Goal: Task Accomplishment & Management: Complete application form

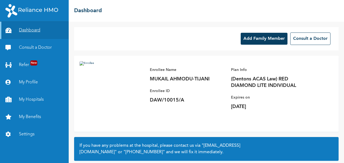
click at [26, 30] on link "Dashboard" at bounding box center [34, 30] width 69 height 17
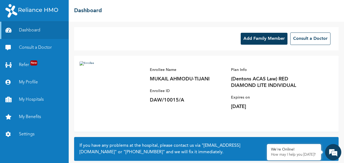
click at [255, 41] on button "Add Family Member" at bounding box center [264, 39] width 47 height 12
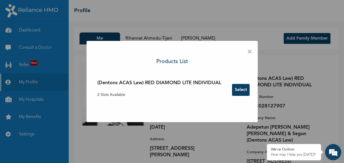
click at [242, 89] on button "Select" at bounding box center [241, 90] width 18 height 12
drag, startPoint x: 163, startPoint y: 42, endPoint x: 166, endPoint y: 50, distance: 8.2
click at [166, 50] on div "× Products List (Dentons ACAS Law) RED DIAMOND LITE INDIVIDUAL 2 Slots Availabl…" at bounding box center [172, 81] width 171 height 81
click at [250, 52] on span "×" at bounding box center [249, 51] width 5 height 11
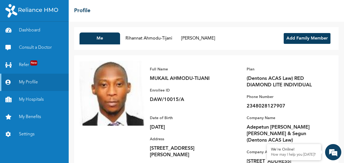
click at [300, 38] on button "Add Family Member" at bounding box center [307, 38] width 47 height 11
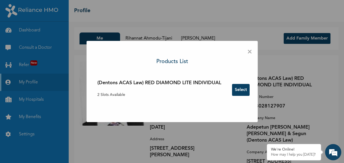
click at [250, 52] on span "×" at bounding box center [249, 51] width 5 height 11
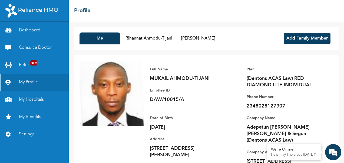
click at [301, 41] on button "Add Family Member" at bounding box center [307, 38] width 47 height 11
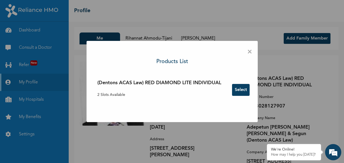
click at [243, 92] on button "Select" at bounding box center [241, 90] width 18 height 12
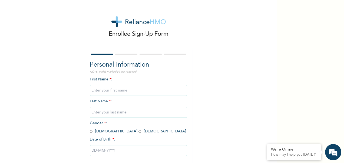
click at [96, 93] on input "text" at bounding box center [138, 90] width 97 height 11
type input "Muhammed"
click at [97, 113] on input "text" at bounding box center [138, 112] width 97 height 11
type input "Ahmodu-Tijani"
click at [90, 131] on input "radio" at bounding box center [91, 131] width 3 height 5
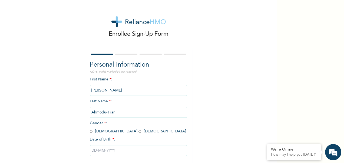
radio input "true"
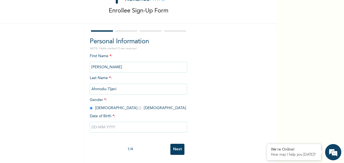
click at [101, 123] on input "text" at bounding box center [138, 127] width 97 height 11
select select "7"
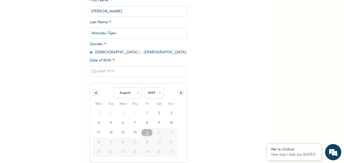
scroll to position [83, 0]
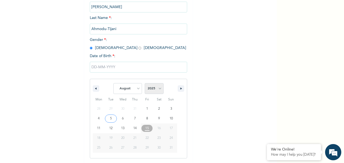
click at [157, 88] on select "2025 2024 2023 2022 2021 2020 2019 2018 2017 2016 2015 2014 2013 2012 2011 2010…" at bounding box center [154, 88] width 19 height 11
select select "2018"
click at [145, 84] on select "2025 2024 2023 2022 2021 2020 2019 2018 2017 2016 2015 2014 2013 2012 2011 2010…" at bounding box center [154, 88] width 19 height 11
click at [157, 90] on select "2025 2024 2023 2022 2021 2020 2019 2018 2017 2016 2015 2014 2013 2012 2011 2010…" at bounding box center [154, 88] width 19 height 11
click at [145, 84] on select "2025 2024 2023 2022 2021 2020 2019 2018 2017 2016 2015 2014 2013 2012 2011 2010…" at bounding box center [154, 88] width 19 height 11
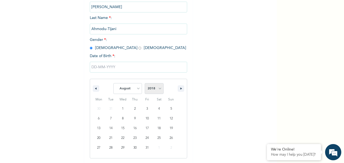
click at [158, 88] on select "2025 2024 2023 2022 2021 2020 2019 2018 2017 2016 2015 2014 2013 2012 2011 2010…" at bounding box center [154, 88] width 19 height 11
click at [157, 89] on select "2025 2024 2023 2022 2021 2020 2019 2018 2017 2016 2015 2014 2013 2012 2011 2010…" at bounding box center [154, 88] width 19 height 11
click at [137, 89] on select "January February March April May June July August September October November De…" at bounding box center [127, 88] width 29 height 11
select select "11"
click at [113, 84] on select "January February March April May June July August September October November De…" at bounding box center [127, 88] width 29 height 11
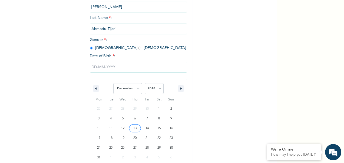
type input "12/13/2018"
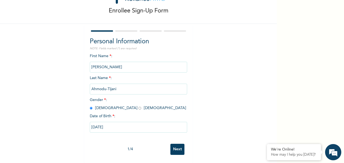
scroll to position [28, 0]
click at [176, 146] on input "Next" at bounding box center [177, 149] width 14 height 11
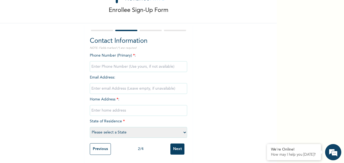
click at [99, 65] on input "phone" at bounding box center [138, 66] width 97 height 11
type input "08028127907"
click at [103, 107] on input "text" at bounding box center [138, 110] width 97 height 11
type input "19 Adetayo [PERSON_NAME][GEOGRAPHIC_DATA]"
click at [110, 127] on select "Please select a State [PERSON_NAME] (FCT) [PERSON_NAME] Ibom [GEOGRAPHIC_DATA] …" at bounding box center [138, 132] width 97 height 11
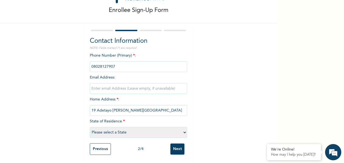
select select "25"
click at [90, 127] on select "Please select a State [PERSON_NAME] (FCT) [PERSON_NAME] Ibom [GEOGRAPHIC_DATA] …" at bounding box center [138, 132] width 97 height 11
click at [177, 146] on input "Next" at bounding box center [177, 148] width 14 height 11
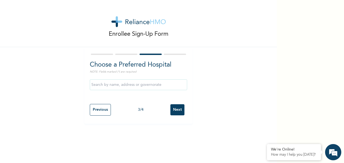
scroll to position [0, 0]
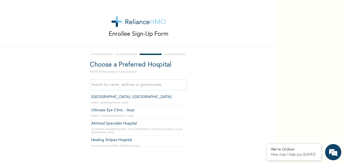
click at [103, 84] on input "text" at bounding box center [138, 84] width 97 height 11
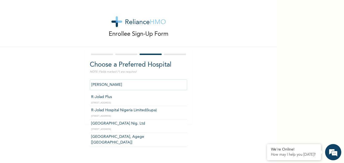
type input "R-Jolad Plus"
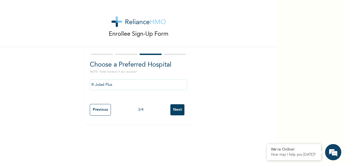
click at [177, 110] on input "Next" at bounding box center [177, 109] width 14 height 11
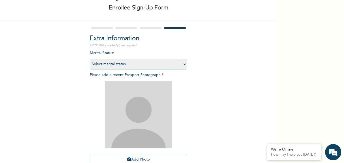
scroll to position [75, 0]
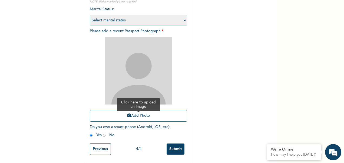
click at [133, 111] on button "Add Photo" at bounding box center [138, 116] width 97 height 12
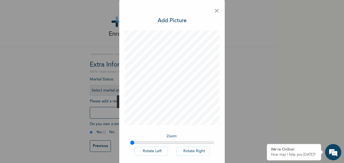
scroll to position [26, 0]
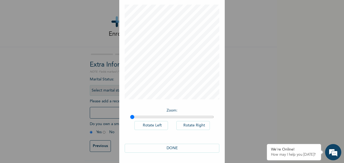
click at [170, 149] on button "DONE" at bounding box center [172, 148] width 95 height 9
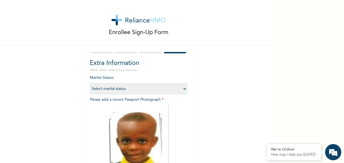
click at [117, 89] on select "Select marital status [DEMOGRAPHIC_DATA] Married [DEMOGRAPHIC_DATA] Widow/[DEMO…" at bounding box center [138, 88] width 97 height 11
select select "1"
click at [90, 83] on select "Select marital status [DEMOGRAPHIC_DATA] Married [DEMOGRAPHIC_DATA] Widow/[DEMO…" at bounding box center [138, 88] width 97 height 11
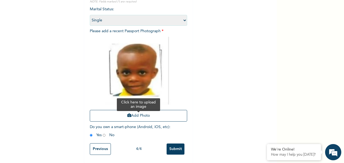
scroll to position [75, 0]
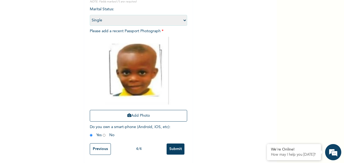
click at [171, 147] on input "Submit" at bounding box center [176, 148] width 18 height 11
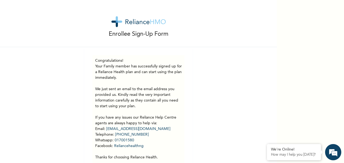
scroll to position [28, 0]
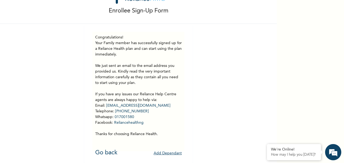
click at [161, 149] on button "Add Dependant" at bounding box center [168, 153] width 28 height 8
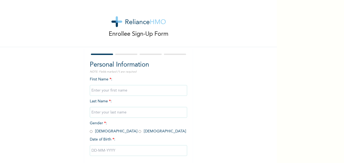
click at [96, 89] on input "text" at bounding box center [138, 90] width 97 height 11
type input "Aishat"
click at [93, 112] on input "text" at bounding box center [138, 112] width 97 height 11
type input "Ahmodu-Tijani"
click at [138, 131] on input "radio" at bounding box center [139, 131] width 3 height 5
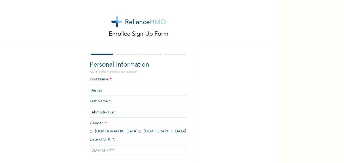
radio input "true"
click at [125, 141] on div "Date of Birth * :" at bounding box center [138, 140] width 97 height 6
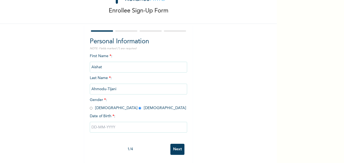
click at [101, 124] on input "text" at bounding box center [138, 127] width 97 height 11
select select "7"
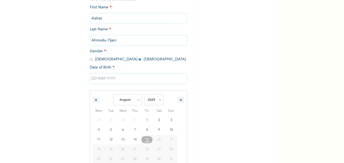
scroll to position [83, 0]
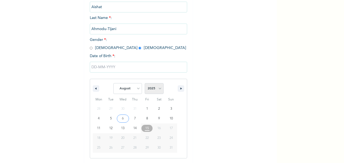
click at [153, 88] on select "2025 2024 2023 2022 2021 2020 2019 2018 2017 2016 2015 2014 2013 2012 2011 2010…" at bounding box center [154, 88] width 19 height 11
select select "2020"
click at [145, 84] on select "2025 2024 2023 2022 2021 2020 2019 2018 2017 2016 2015 2014 2013 2012 2011 2010…" at bounding box center [154, 88] width 19 height 11
click at [155, 89] on select "2025 2024 2023 2022 2021 2020 2019 2018 2017 2016 2015 2014 2013 2012 2011 2010…" at bounding box center [154, 88] width 19 height 11
click at [134, 89] on select "January February March April May June July August September October November De…" at bounding box center [127, 88] width 29 height 11
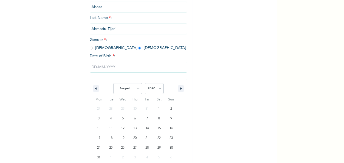
select select "2"
click at [113, 84] on select "January February March April May June July August September October November De…" at bounding box center [127, 88] width 29 height 11
type input "03/02/2020"
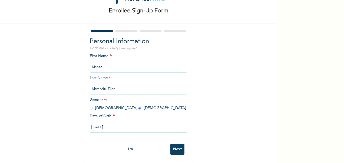
click at [175, 147] on input "Next" at bounding box center [177, 149] width 14 height 11
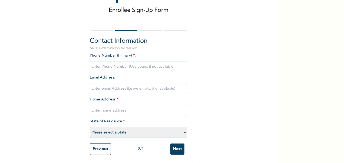
click at [104, 63] on input "phone" at bounding box center [138, 66] width 97 height 11
type input "08028127907"
click at [95, 107] on input "text" at bounding box center [138, 110] width 97 height 11
type input "19 Adetayo [PERSON_NAME][GEOGRAPHIC_DATA]"
click at [111, 127] on select "Please select a State [PERSON_NAME] (FCT) [PERSON_NAME] Ibom [GEOGRAPHIC_DATA] …" at bounding box center [138, 132] width 97 height 11
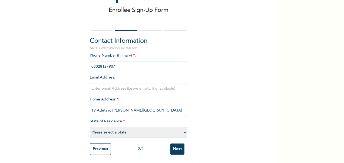
select select "25"
click at [90, 127] on select "Please select a State [PERSON_NAME] (FCT) [PERSON_NAME] Ibom [GEOGRAPHIC_DATA] …" at bounding box center [138, 132] width 97 height 11
click at [178, 146] on input "Next" at bounding box center [177, 148] width 14 height 11
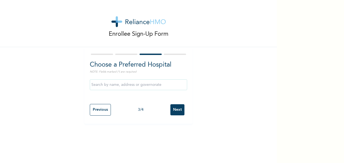
click at [176, 111] on input "Next" at bounding box center [177, 109] width 14 height 11
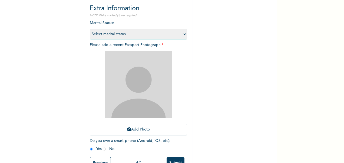
scroll to position [75, 0]
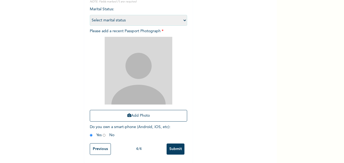
click at [97, 145] on input "Previous" at bounding box center [100, 149] width 21 height 12
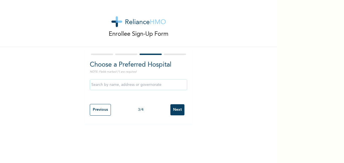
click at [105, 85] on input "text" at bounding box center [138, 84] width 97 height 11
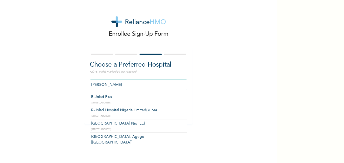
type input "R-Jolad Plus"
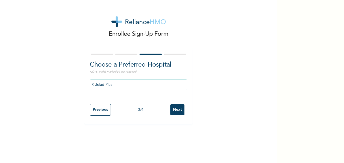
click at [176, 110] on input "Next" at bounding box center [177, 109] width 14 height 11
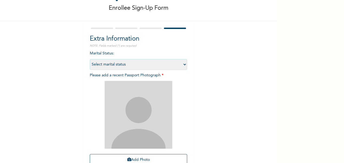
scroll to position [54, 0]
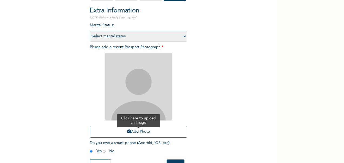
click at [136, 134] on button "Add Photo" at bounding box center [138, 132] width 97 height 12
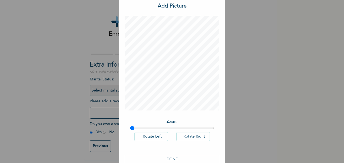
scroll to position [26, 0]
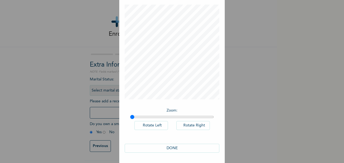
click at [170, 148] on button "DONE" at bounding box center [172, 148] width 95 height 9
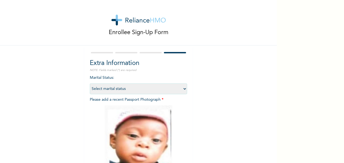
click at [116, 88] on select "Select marital status [DEMOGRAPHIC_DATA] Married [DEMOGRAPHIC_DATA] Widow/[DEMO…" at bounding box center [138, 88] width 97 height 11
select select "1"
click at [90, 83] on select "Select marital status [DEMOGRAPHIC_DATA] Married [DEMOGRAPHIC_DATA] Widow/[DEMO…" at bounding box center [138, 88] width 97 height 11
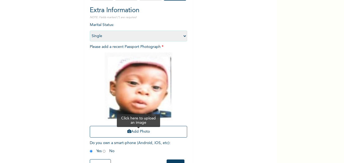
scroll to position [75, 0]
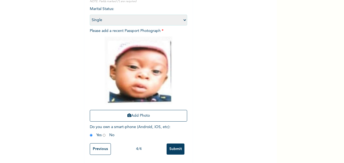
click at [174, 146] on input "Submit" at bounding box center [176, 148] width 18 height 11
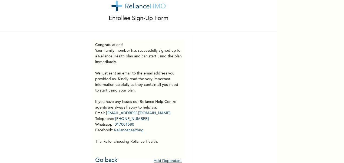
scroll to position [28, 0]
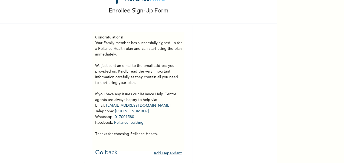
click at [167, 149] on button "Add Dependant" at bounding box center [168, 153] width 28 height 8
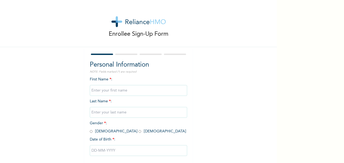
click at [98, 90] on input "text" at bounding box center [138, 90] width 97 height 11
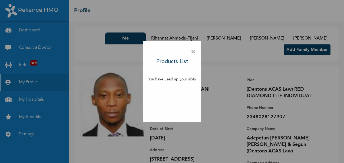
click at [194, 52] on span "×" at bounding box center [193, 51] width 5 height 11
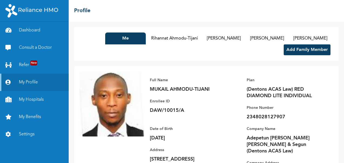
click at [296, 55] on button "Add Family Member" at bounding box center [307, 49] width 47 height 11
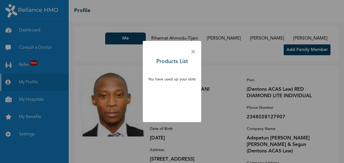
click at [192, 51] on span "×" at bounding box center [193, 51] width 5 height 11
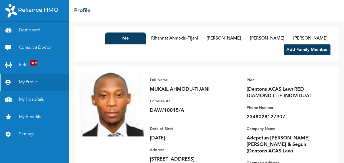
click at [303, 55] on button "Add Family Member" at bounding box center [307, 49] width 47 height 11
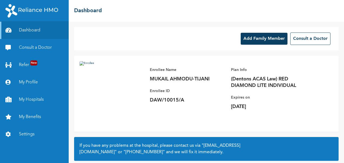
click at [260, 38] on button "Add Family Member" at bounding box center [264, 39] width 47 height 12
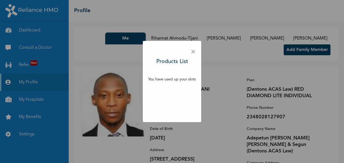
click at [194, 52] on span "×" at bounding box center [193, 51] width 5 height 11
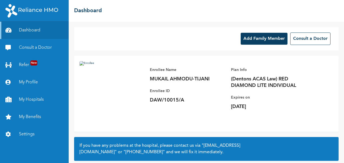
click at [262, 39] on button "Add Family Member" at bounding box center [264, 39] width 47 height 12
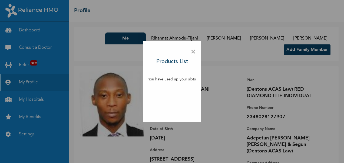
click at [194, 51] on span "×" at bounding box center [193, 51] width 5 height 11
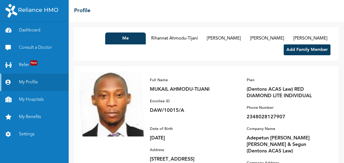
click at [306, 55] on button "Add Family Member" at bounding box center [307, 49] width 47 height 11
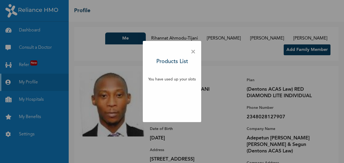
click at [105, 16] on div "× Products List You have used up your slots" at bounding box center [172, 81] width 344 height 163
click at [193, 52] on span "×" at bounding box center [193, 51] width 5 height 11
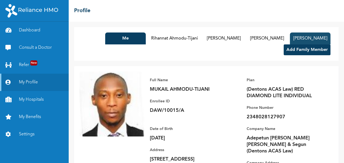
click at [290, 44] on button "Aishat Ahmodu-Tijani" at bounding box center [310, 38] width 41 height 12
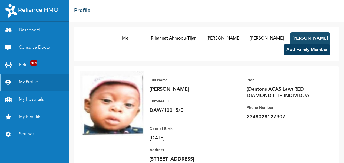
click at [290, 44] on button "Aishat Ahmodu-Tijani" at bounding box center [310, 38] width 41 height 12
click at [306, 55] on button "Add Family Member" at bounding box center [307, 49] width 47 height 11
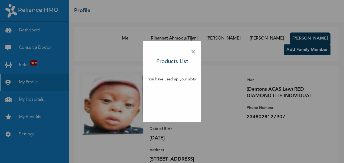
click at [195, 51] on span "×" at bounding box center [193, 51] width 5 height 11
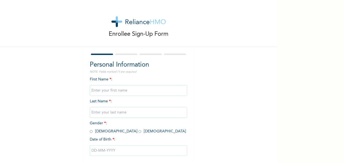
click at [98, 90] on input "text" at bounding box center [138, 90] width 97 height 11
type input "Idiat"
type input "Ahmodu-Tijani"
click at [138, 132] on input "radio" at bounding box center [139, 131] width 3 height 5
radio input "true"
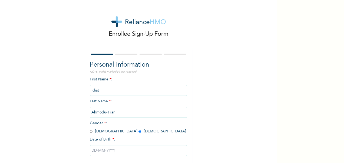
click at [103, 150] on input "text" at bounding box center [138, 150] width 97 height 11
select select "7"
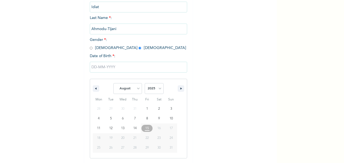
scroll to position [83, 0]
click at [151, 90] on select "2025 2024 2023 2022 2021 2020 2019 2018 2017 2016 2015 2014 2013 2012 2011 2010…" at bounding box center [154, 88] width 19 height 11
select select "1990"
click at [145, 84] on select "2025 2024 2023 2022 2021 2020 2019 2018 2017 2016 2015 2014 2013 2012 2011 2010…" at bounding box center [154, 88] width 19 height 11
click at [136, 89] on select "January February March April May June July August September October November De…" at bounding box center [127, 88] width 29 height 11
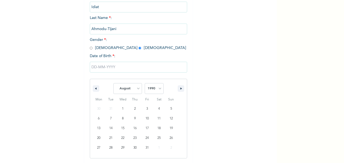
select select "0"
click at [113, 84] on select "January February March April May June July August September October November De…" at bounding box center [127, 88] width 29 height 11
type input "[DATE]"
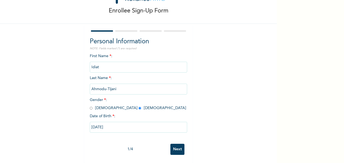
click at [177, 146] on input "Next" at bounding box center [177, 149] width 14 height 11
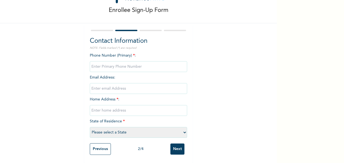
click at [111, 61] on input "phone" at bounding box center [138, 66] width 97 height 11
type input "08126117641"
click at [104, 86] on input "email" at bounding box center [138, 88] width 97 height 11
click at [101, 108] on input "text" at bounding box center [138, 110] width 97 height 11
type input "19 Adetayo [PERSON_NAME][GEOGRAPHIC_DATA]"
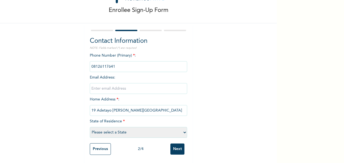
click at [125, 128] on select "Please select a State [PERSON_NAME] (FCT) [PERSON_NAME] Ibom [GEOGRAPHIC_DATA] …" at bounding box center [138, 132] width 97 height 11
select select "25"
click at [90, 127] on select "Please select a State [PERSON_NAME] (FCT) [PERSON_NAME] Ibom [GEOGRAPHIC_DATA] …" at bounding box center [138, 132] width 97 height 11
click at [175, 144] on input "Next" at bounding box center [177, 148] width 14 height 11
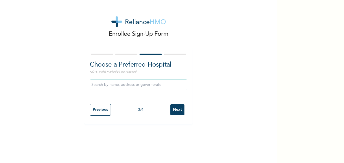
click at [115, 84] on input "text" at bounding box center [138, 84] width 97 height 11
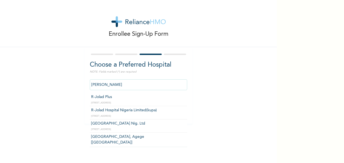
type input "R-Jolad Plus"
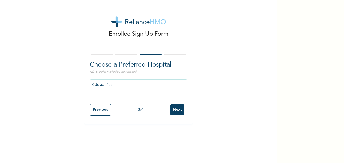
click at [177, 110] on input "Next" at bounding box center [177, 109] width 14 height 11
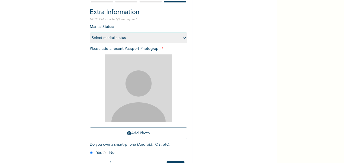
scroll to position [54, 0]
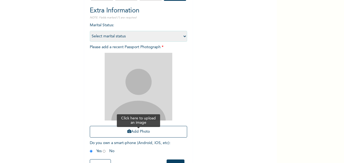
click at [135, 132] on button "Add Photo" at bounding box center [138, 132] width 97 height 12
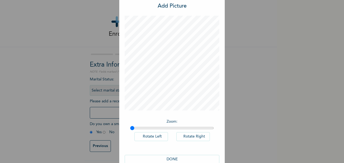
scroll to position [26, 0]
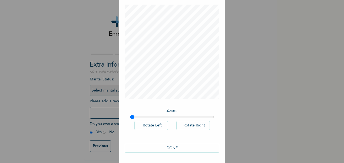
click at [170, 148] on button "DONE" at bounding box center [172, 148] width 95 height 9
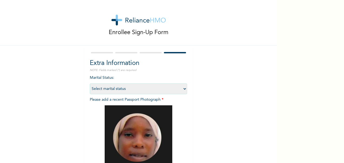
click at [114, 88] on select "Select marital status [DEMOGRAPHIC_DATA] Married [DEMOGRAPHIC_DATA] Widow/[DEMO…" at bounding box center [138, 88] width 97 height 11
select select "2"
click at [90, 83] on select "Select marital status [DEMOGRAPHIC_DATA] Married [DEMOGRAPHIC_DATA] Widow/[DEMO…" at bounding box center [138, 88] width 97 height 11
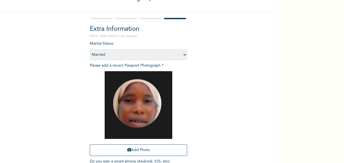
scroll to position [75, 0]
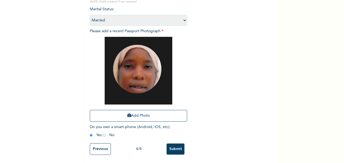
click at [174, 144] on input "Submit" at bounding box center [176, 148] width 18 height 11
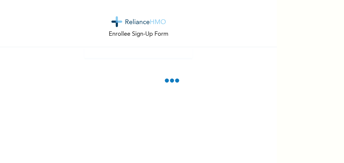
scroll to position [0, 0]
